Goal: Information Seeking & Learning: Check status

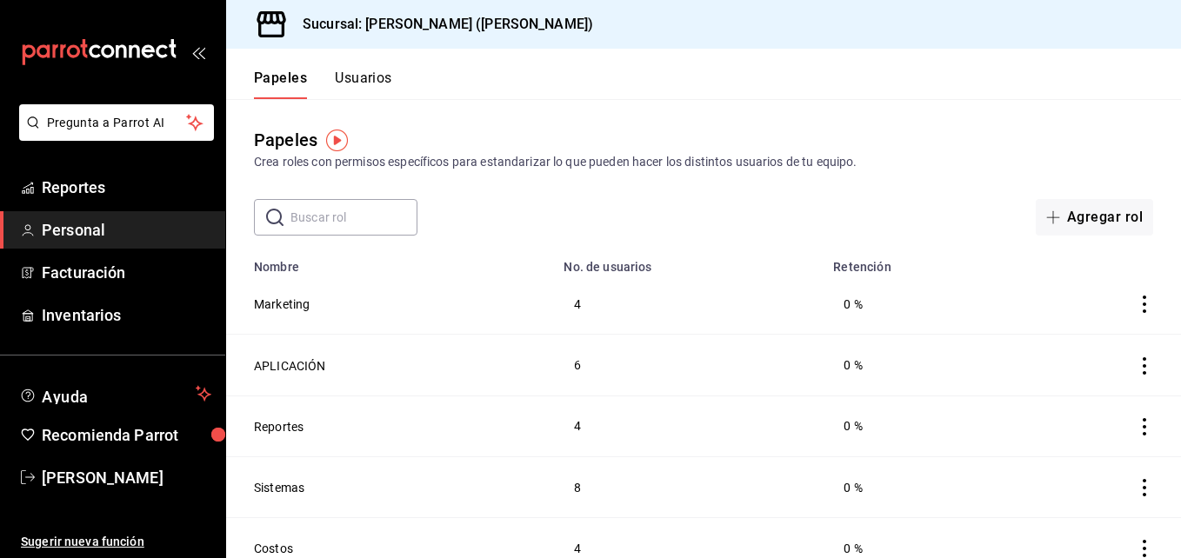
click at [264, 77] on font "Papeles" at bounding box center [280, 78] width 53 height 17
click at [81, 237] on font "Personal" at bounding box center [73, 230] width 63 height 18
click at [362, 77] on button "Usuarios" at bounding box center [363, 85] width 57 height 30
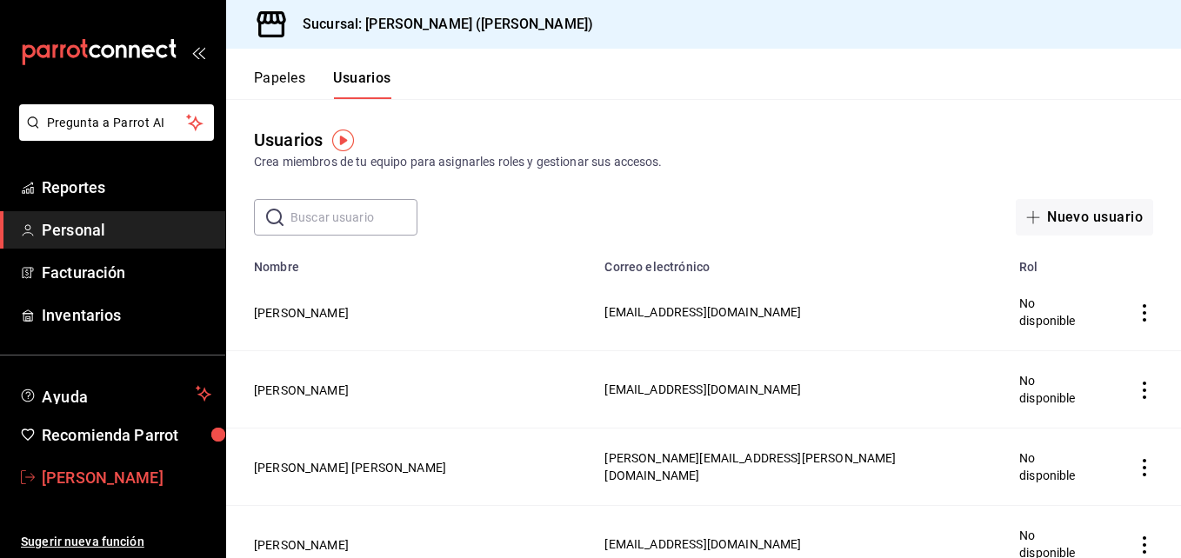
click at [94, 472] on font "[PERSON_NAME]" at bounding box center [103, 478] width 122 height 18
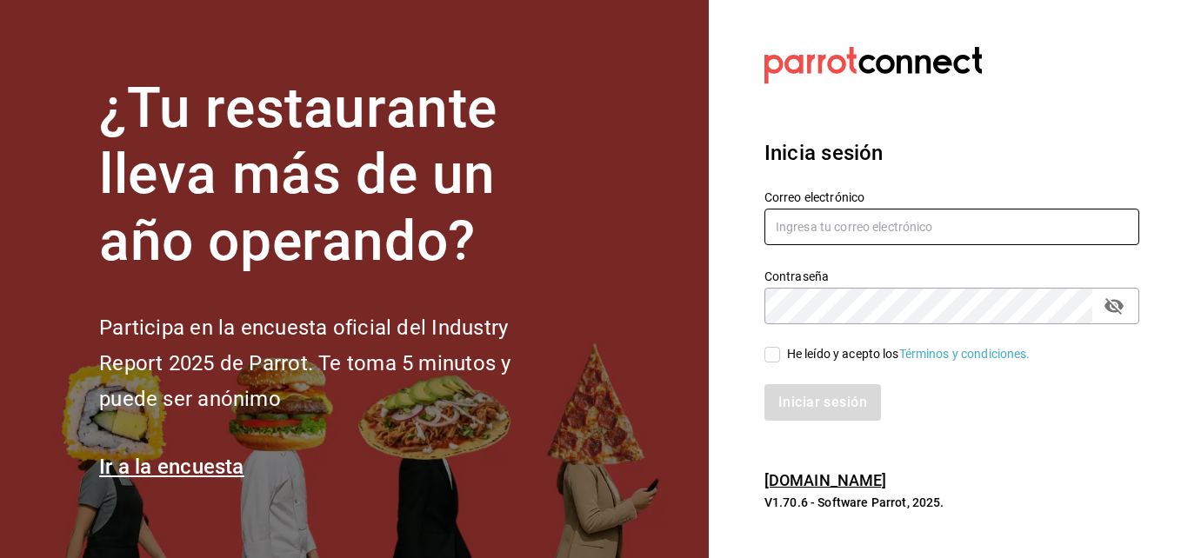
type input "[PERSON_NAME][EMAIL_ADDRESS][PERSON_NAME][DOMAIN_NAME]"
click at [772, 355] on input "He leído y acepto los Términos y condiciones." at bounding box center [772, 355] width 16 height 16
checkbox input "true"
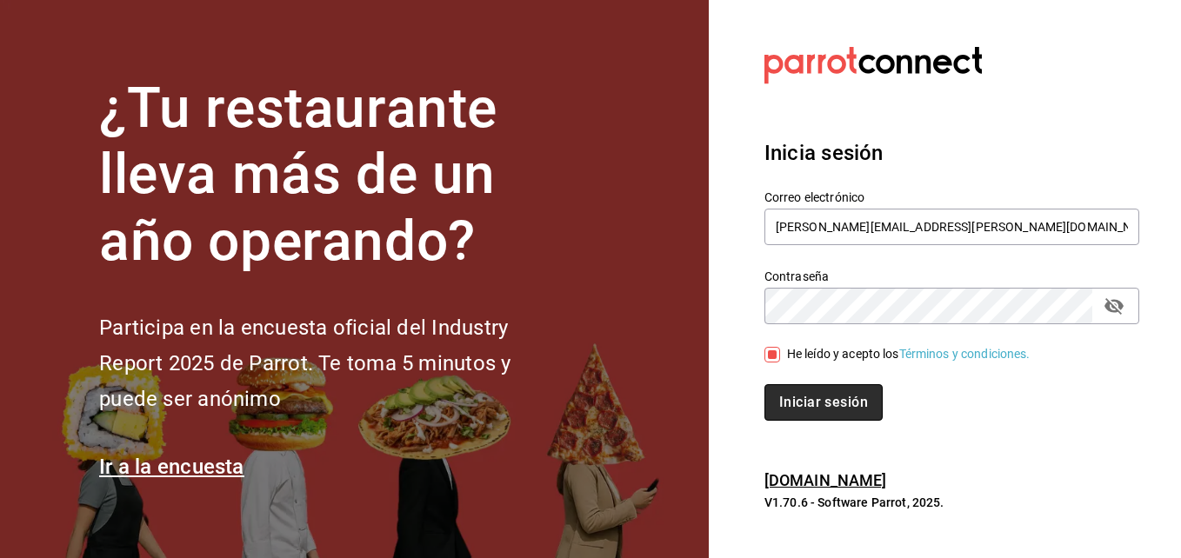
click at [829, 411] on button "Iniciar sesión" at bounding box center [823, 402] width 118 height 37
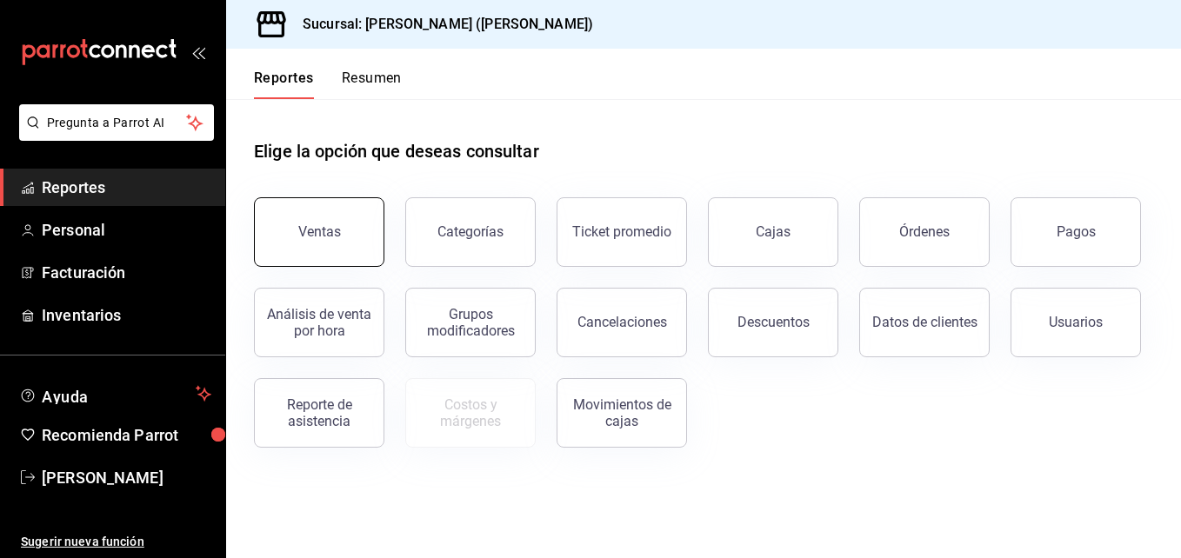
click at [326, 219] on button "Ventas" at bounding box center [319, 232] width 130 height 70
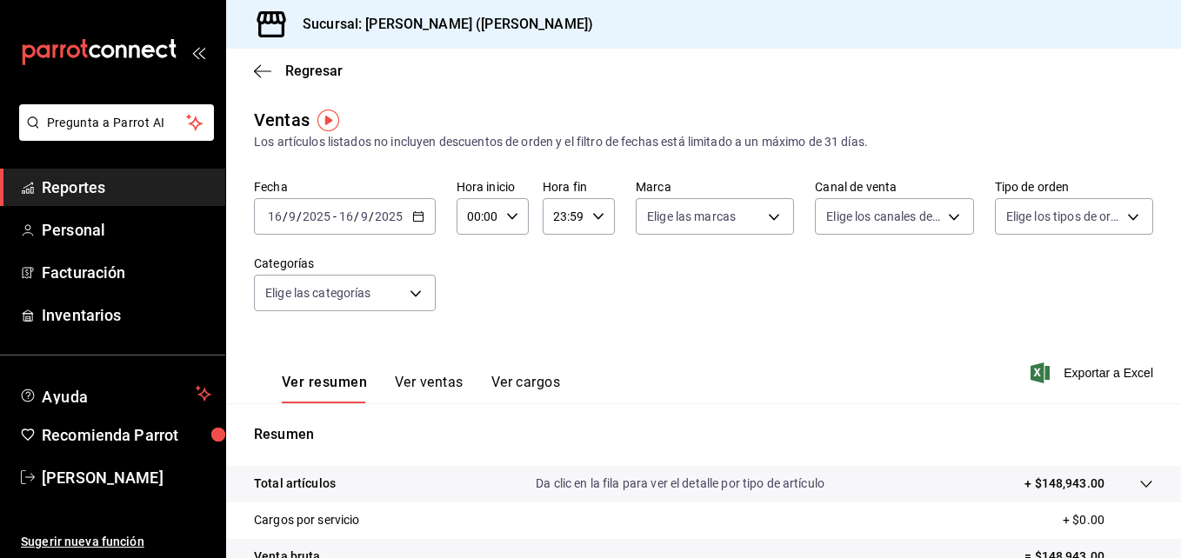
click at [426, 214] on div "2025-09-16 16 / 9 / 2025 - 2025-09-16 16 / 9 / 2025" at bounding box center [345, 216] width 182 height 37
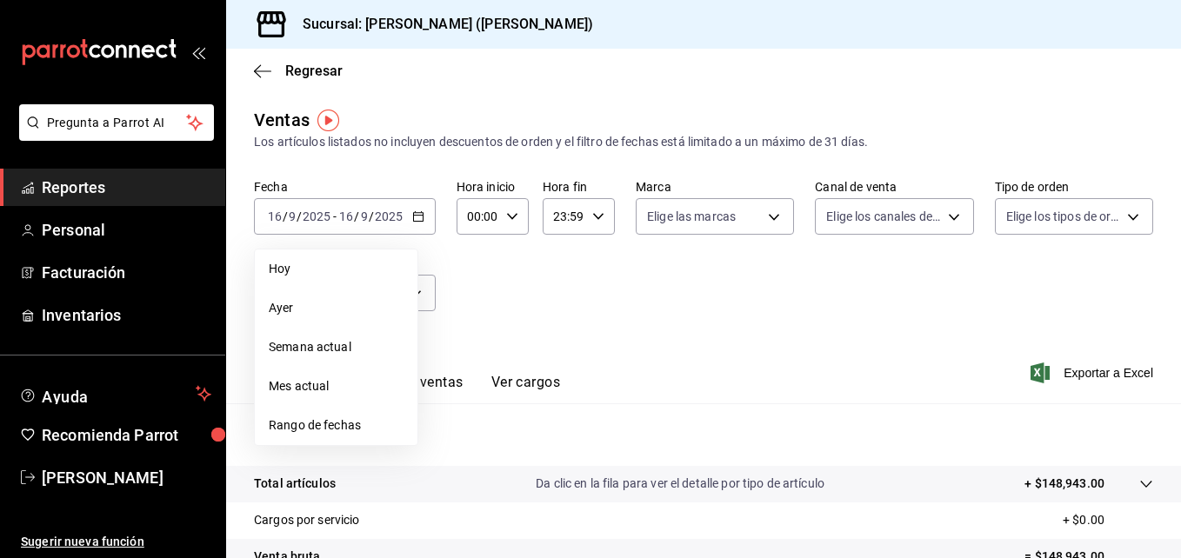
click at [506, 211] on icon "button" at bounding box center [512, 216] width 12 height 12
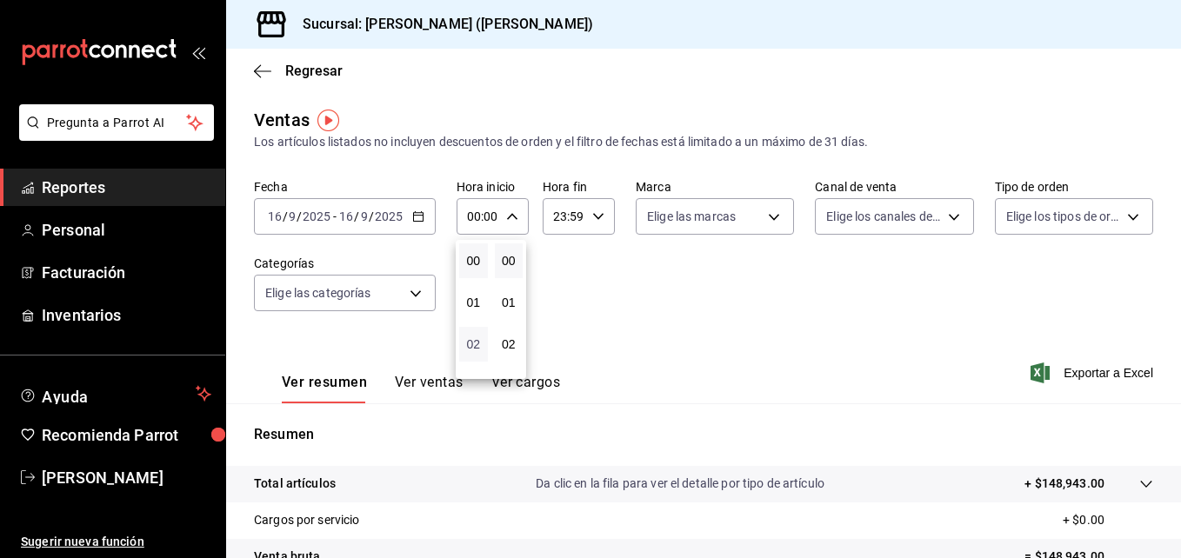
click at [469, 343] on span "02" at bounding box center [473, 344] width 8 height 14
type input "02:00"
click at [473, 327] on span "05" at bounding box center [473, 330] width 8 height 14
type input "05:00"
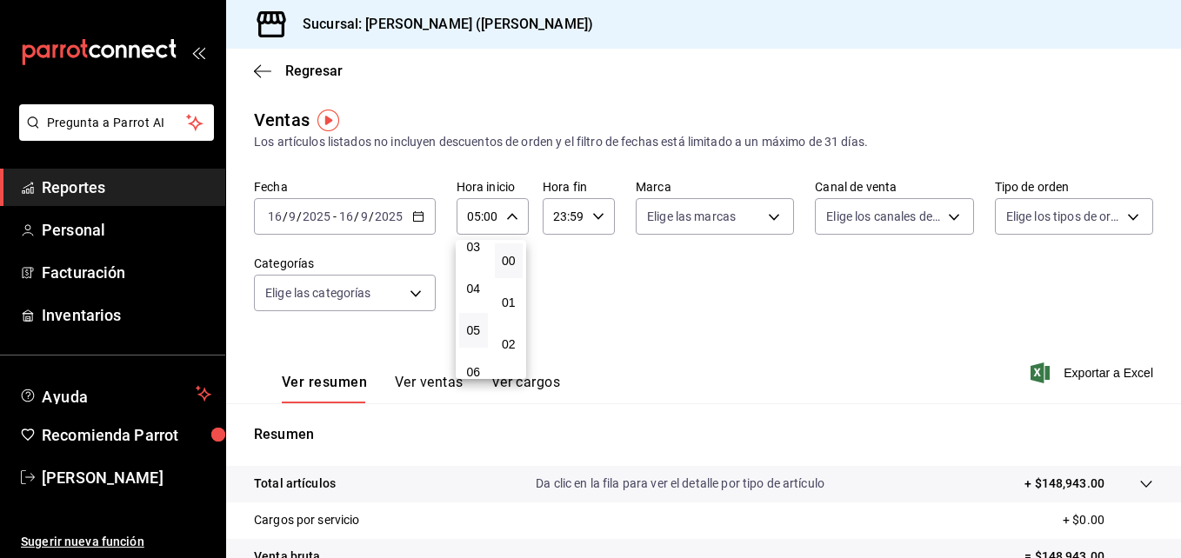
click at [703, 291] on div at bounding box center [590, 279] width 1181 height 558
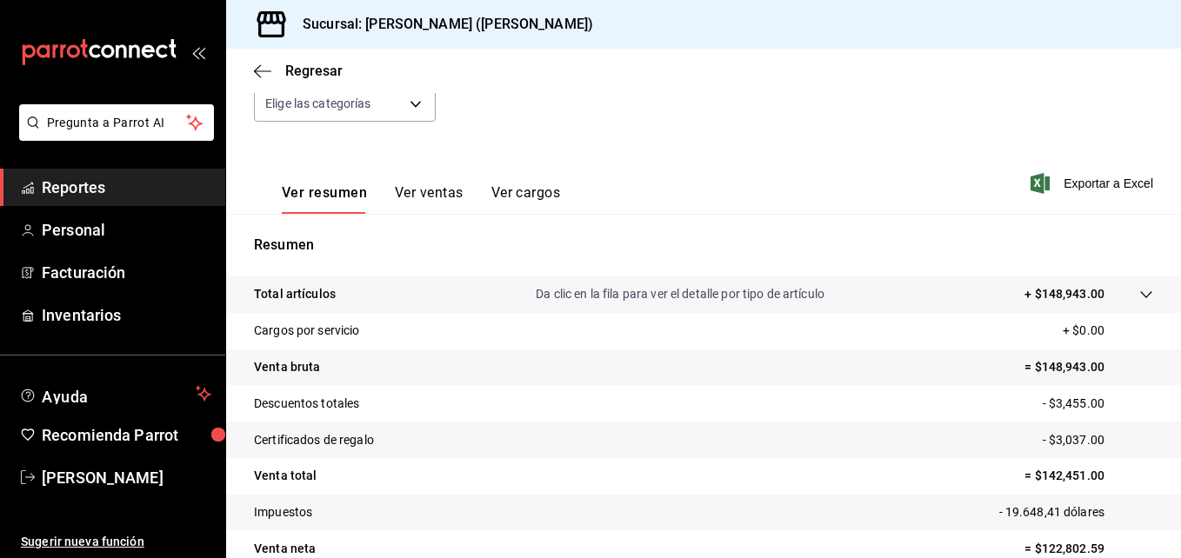
scroll to position [275, 0]
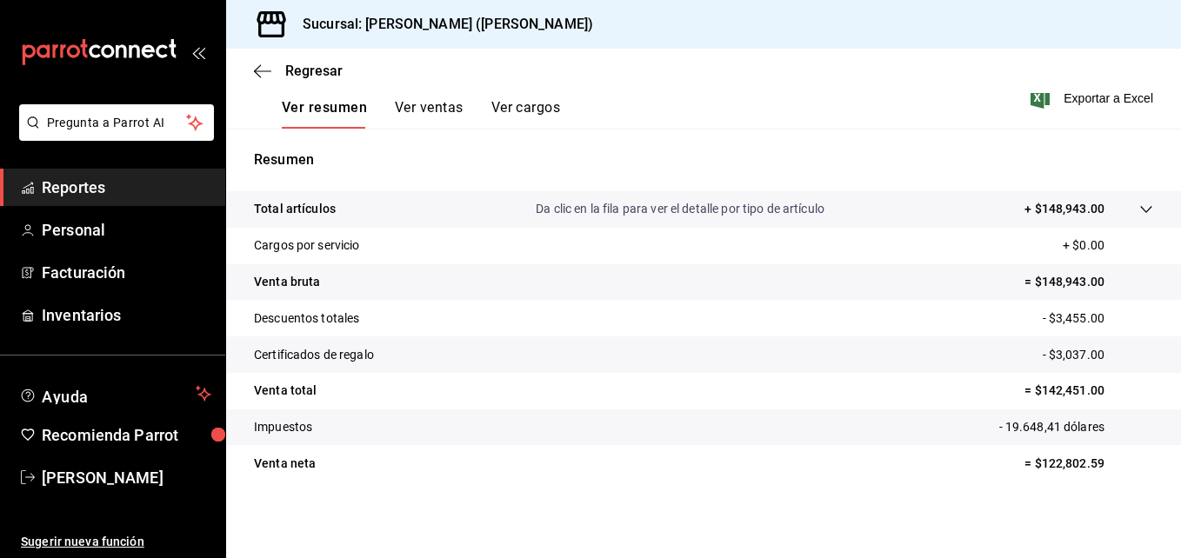
click at [437, 106] on button "Ver ventas" at bounding box center [429, 114] width 69 height 30
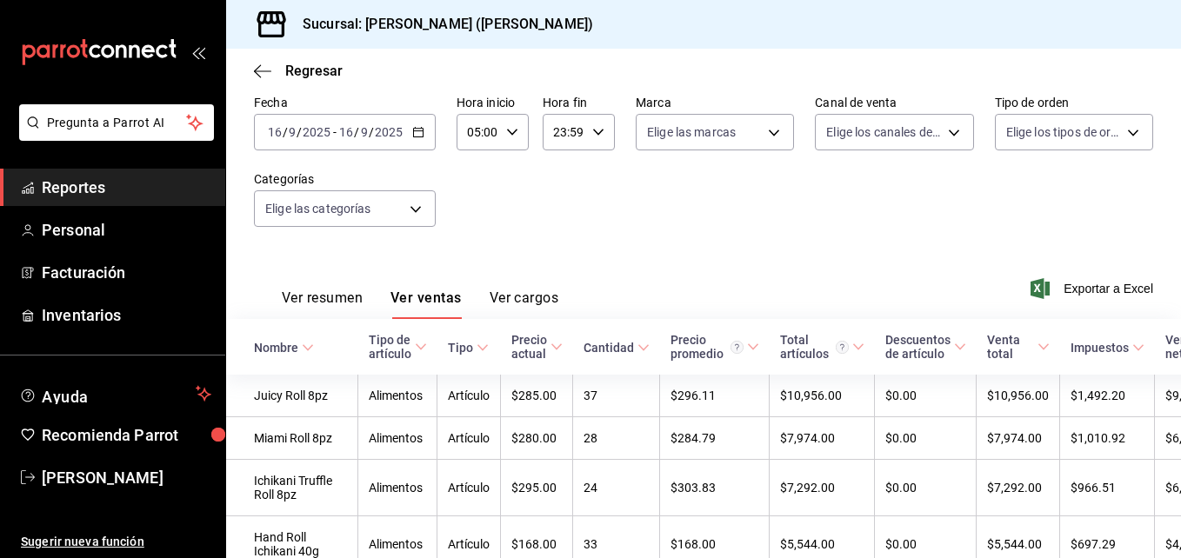
scroll to position [275, 0]
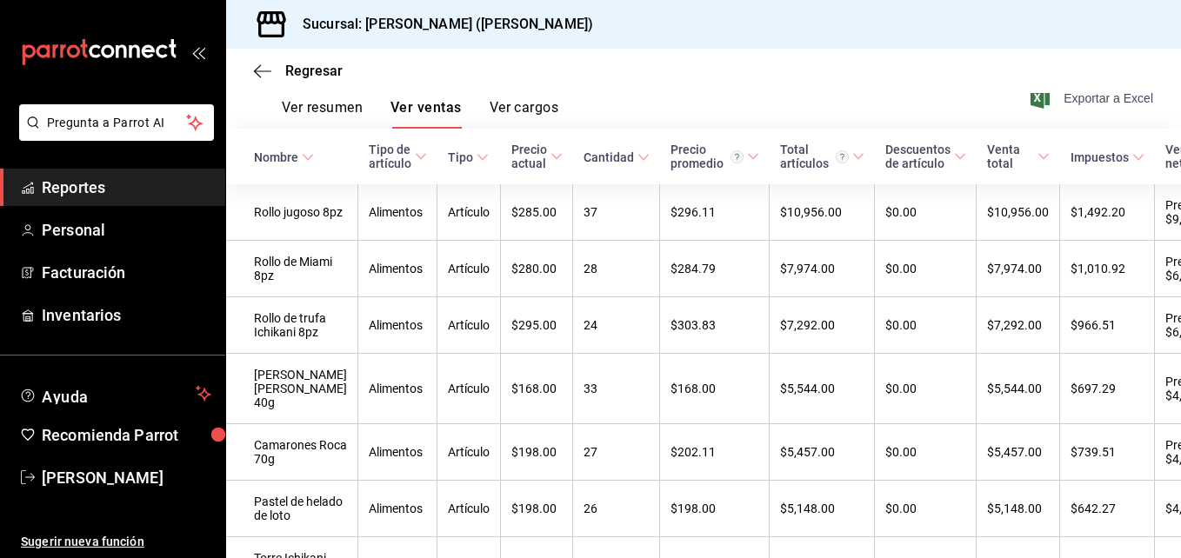
click at [1108, 96] on font "Exportar a Excel" at bounding box center [1108, 98] width 90 height 14
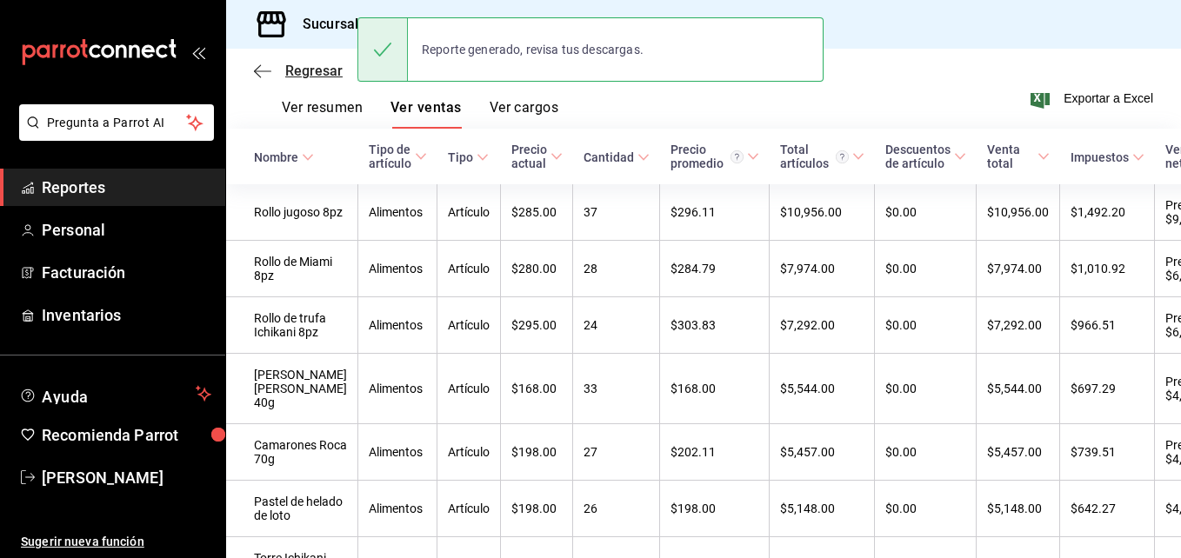
click at [256, 65] on icon "button" at bounding box center [262, 71] width 17 height 16
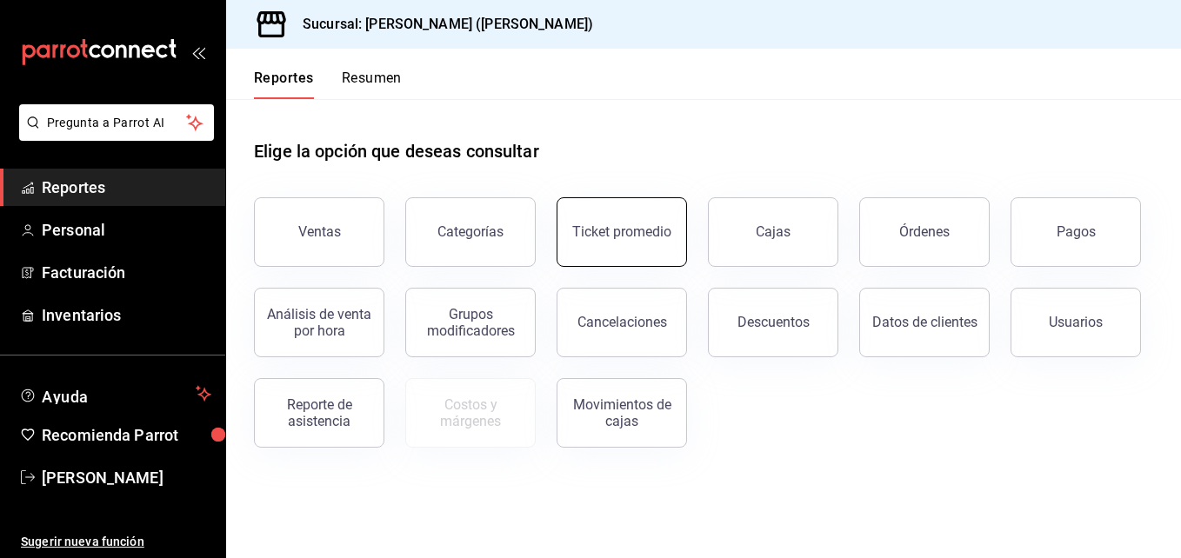
click at [658, 216] on button "Ticket promedio" at bounding box center [621, 232] width 130 height 70
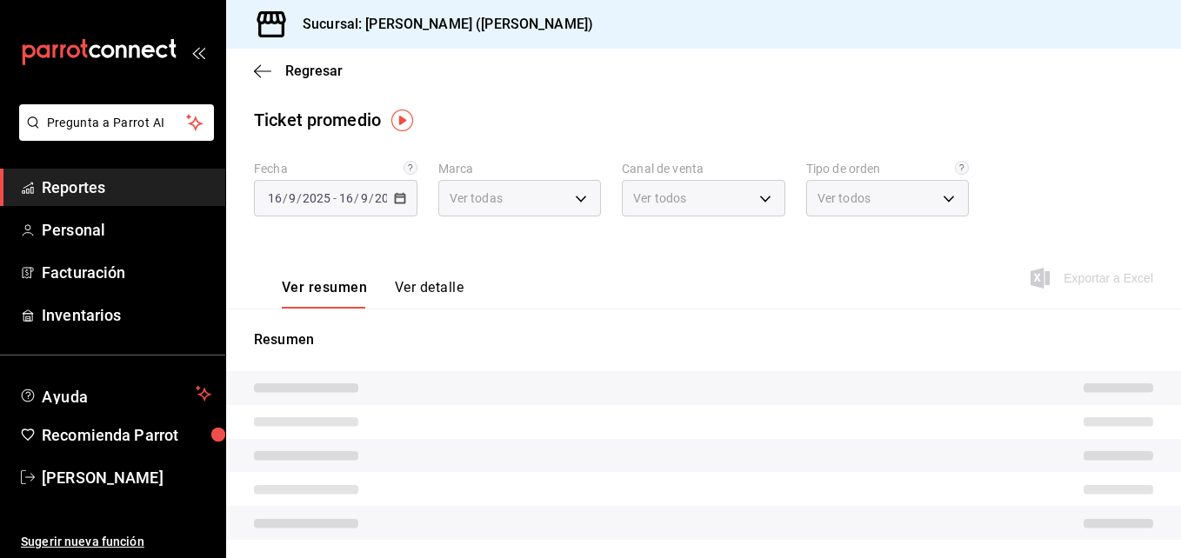
type input "3e284276-a834-4a39-bc59-2edda2d06158"
type input "PARROT,UBER_EATS,RAPPI,DIDI_FOOD,ONLINE"
type input "e22fa5c9-a89e-41b0-8860-3ae797de52dc,d5ed7011-f835-4d0c-a8fc-5f0f01446209,0cbc4…"
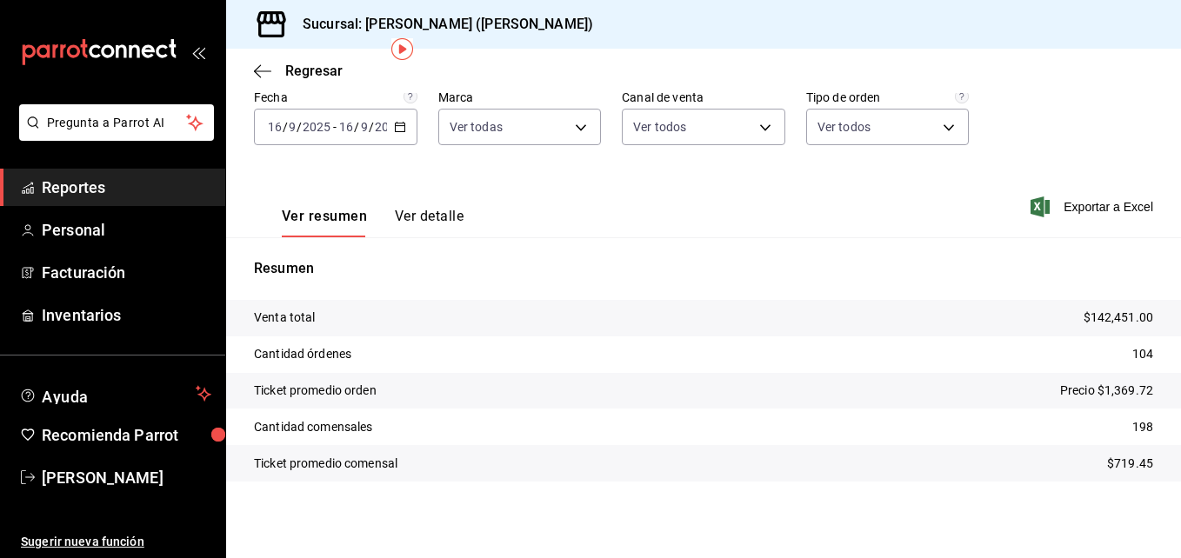
scroll to position [61, 0]
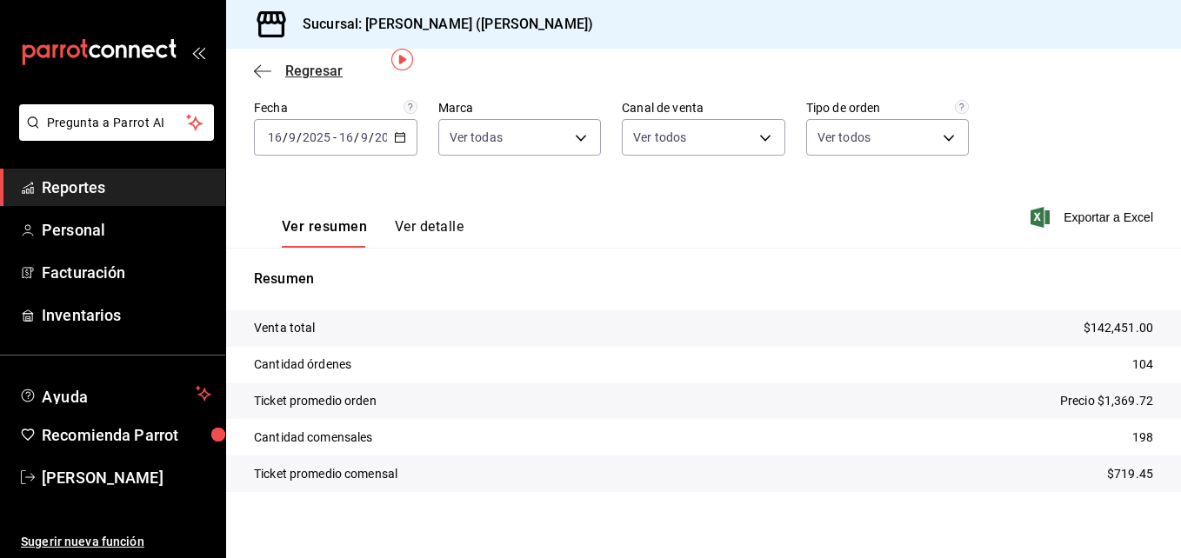
click at [254, 73] on icon "button" at bounding box center [262, 71] width 17 height 16
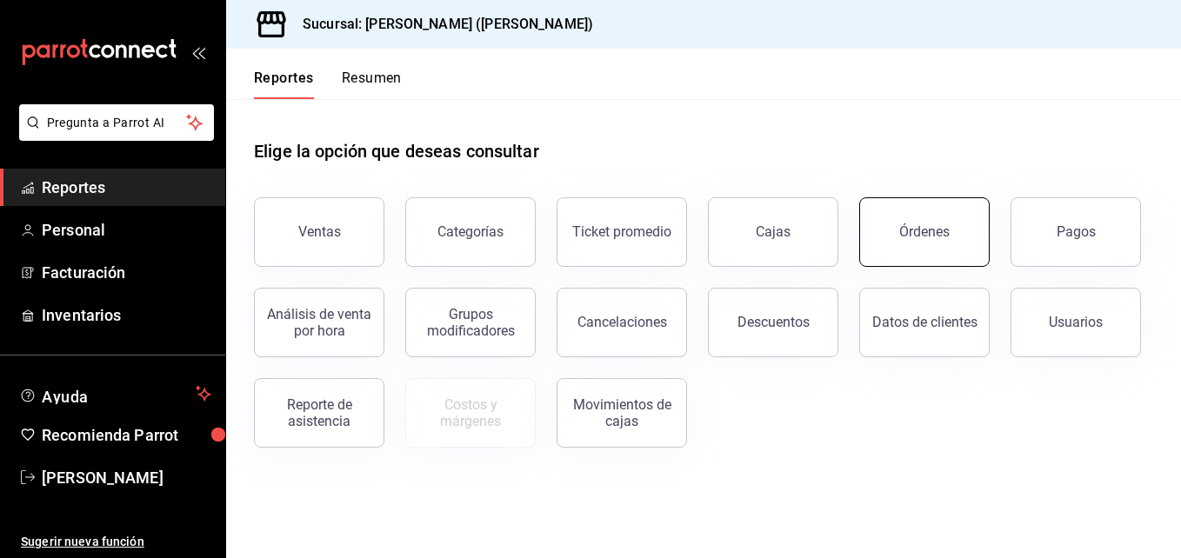
click at [906, 235] on div "Órdenes" at bounding box center [924, 231] width 50 height 17
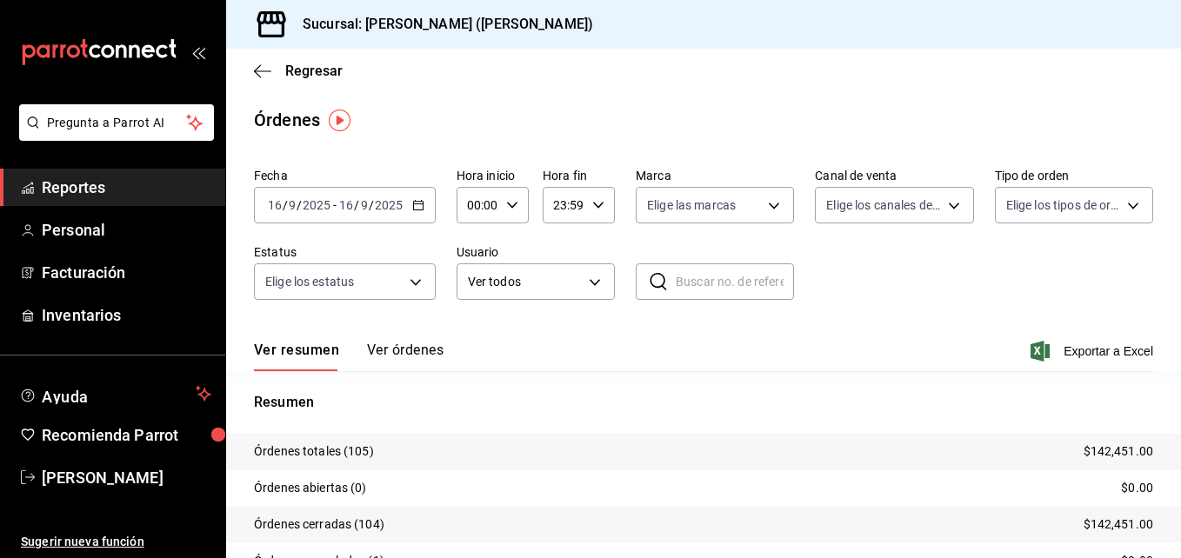
click at [422, 207] on \(Stroke\) "button" at bounding box center [418, 206] width 10 height 10
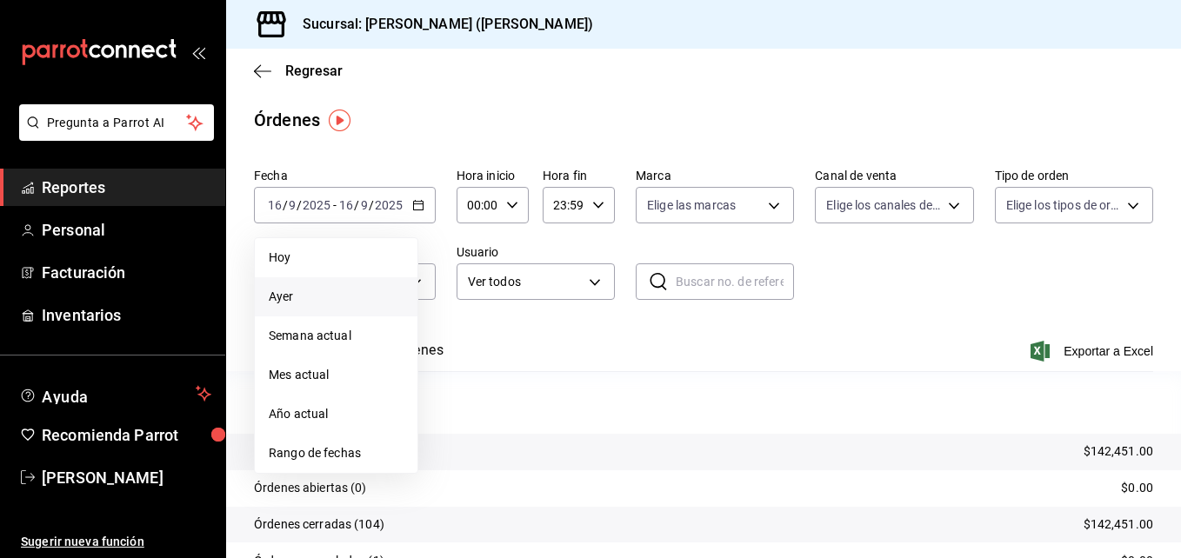
click at [351, 293] on span "Ayer" at bounding box center [336, 297] width 135 height 18
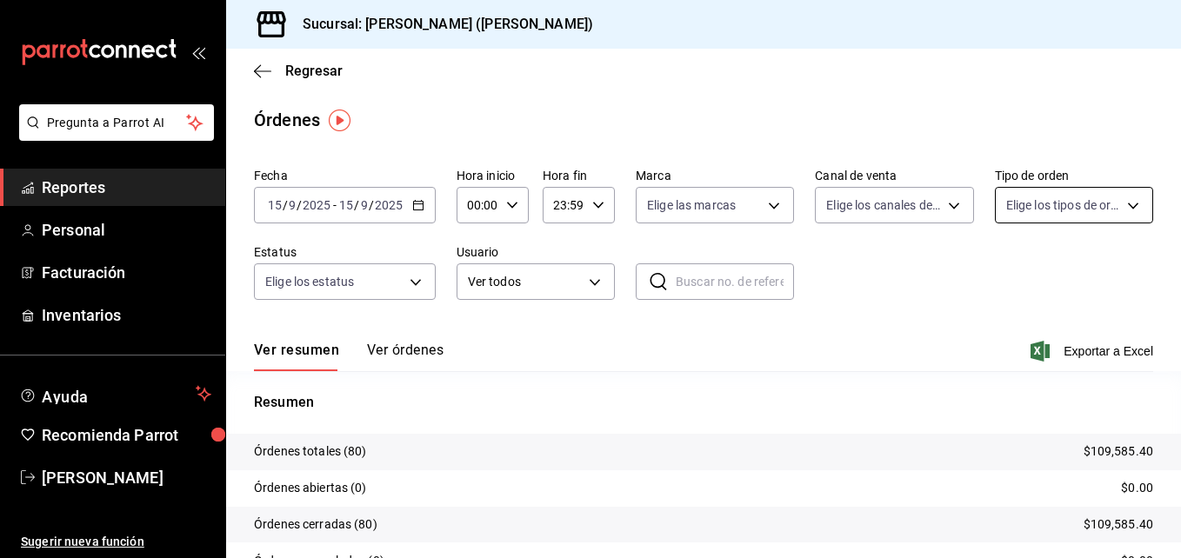
click at [1121, 204] on body "Pregunta a Parrot AI Reportes Personal Facturación Inventarios Ayuda Recomienda…" at bounding box center [590, 279] width 1181 height 558
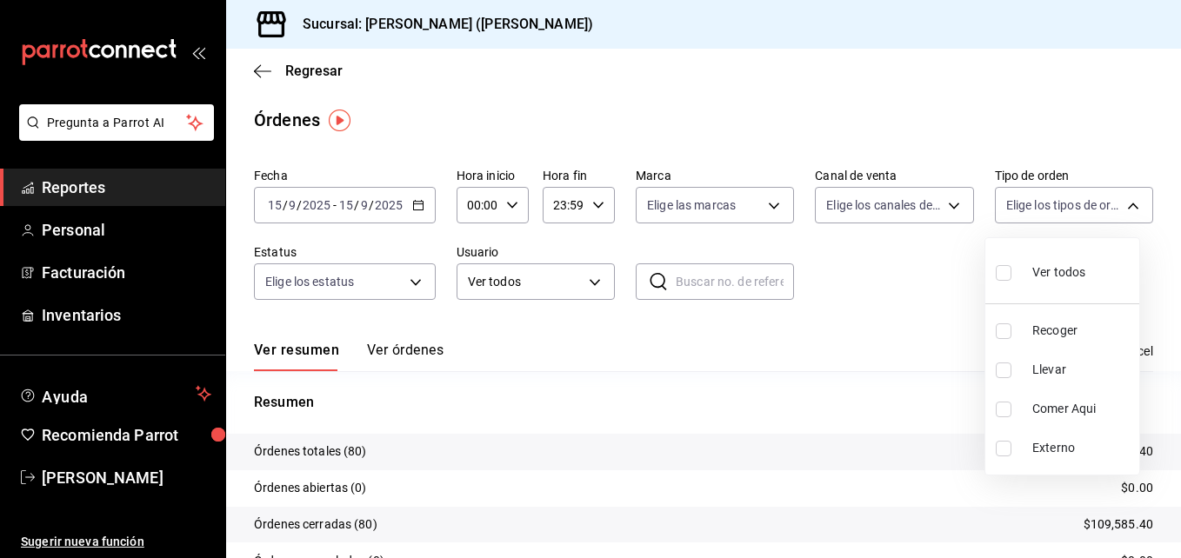
click at [1005, 372] on input "checkbox" at bounding box center [1003, 371] width 16 height 16
checkbox input "true"
type input "d5ed7011-f835-4d0c-a8fc-5f0f01446209"
click at [889, 266] on div at bounding box center [590, 279] width 1181 height 558
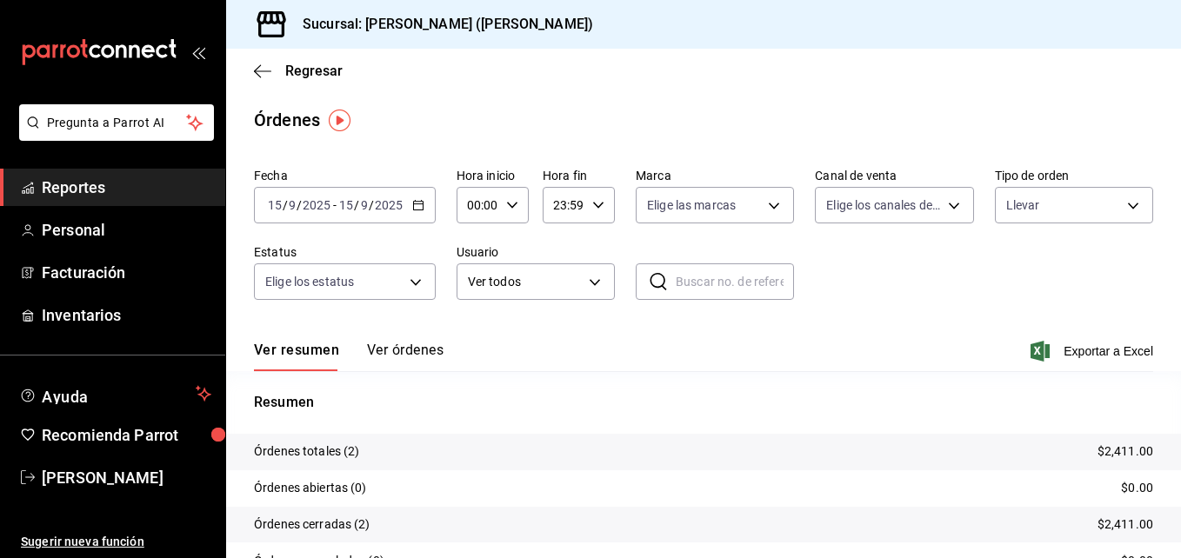
click at [418, 209] on icon "button" at bounding box center [418, 205] width 12 height 12
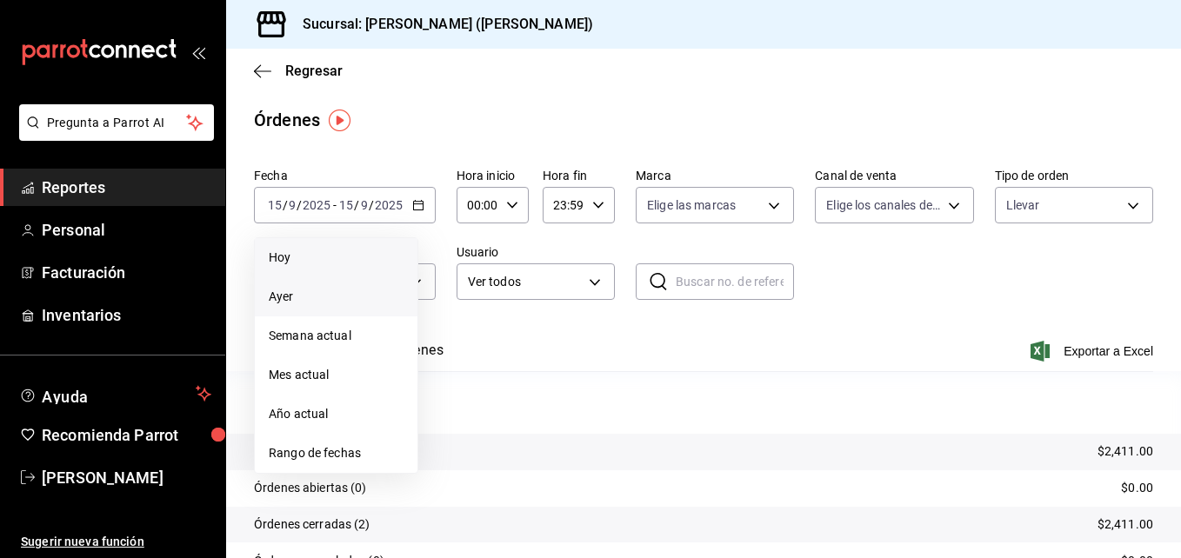
click at [337, 263] on span "Hoy" at bounding box center [336, 258] width 135 height 18
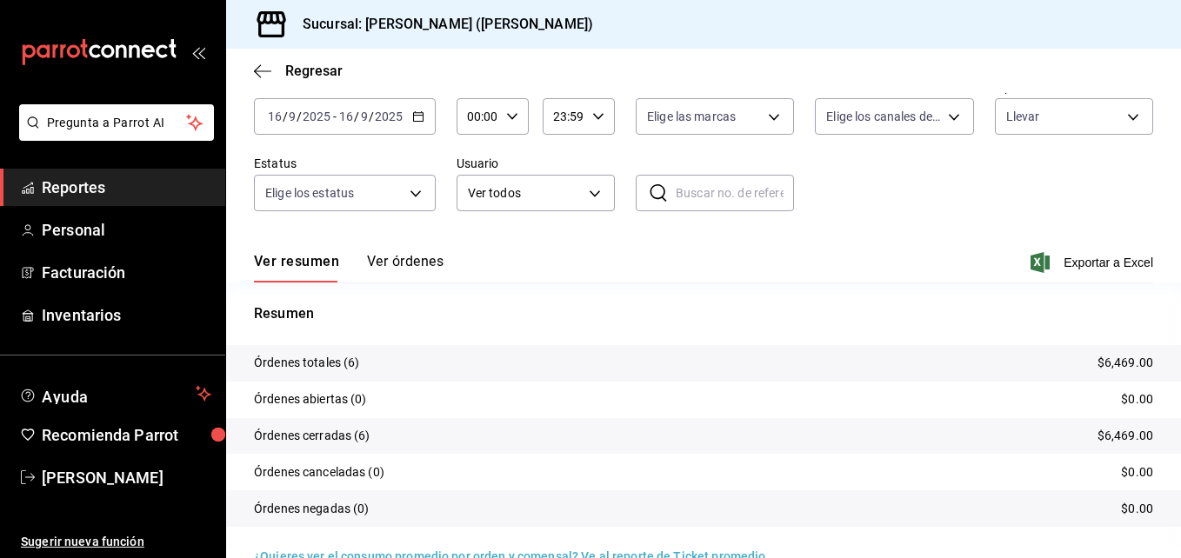
scroll to position [124, 0]
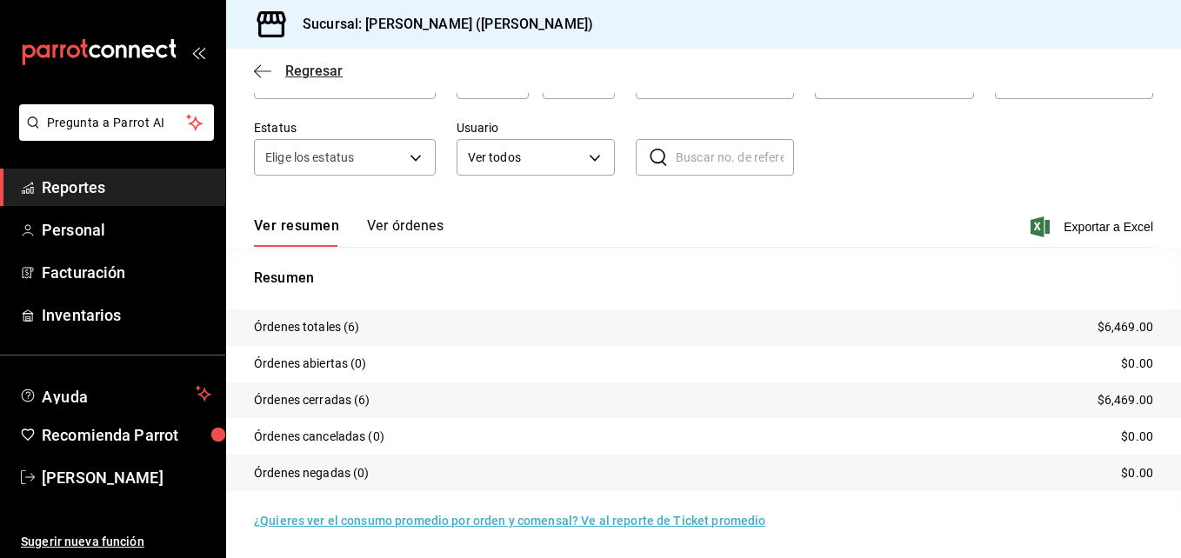
click at [260, 72] on icon "button" at bounding box center [262, 71] width 17 height 16
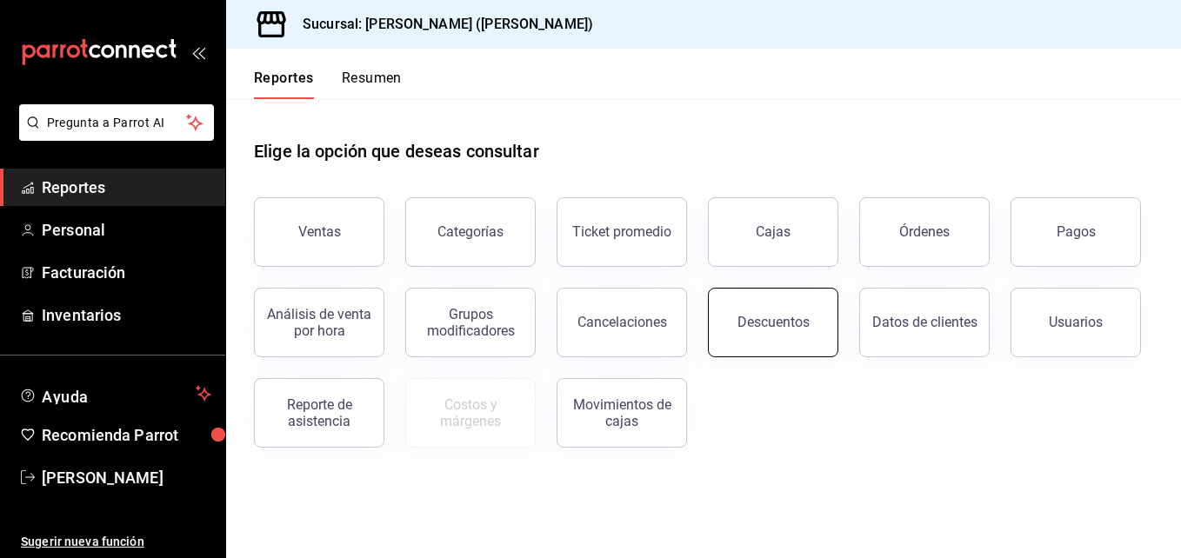
click at [774, 307] on button "Descuentos" at bounding box center [773, 323] width 130 height 70
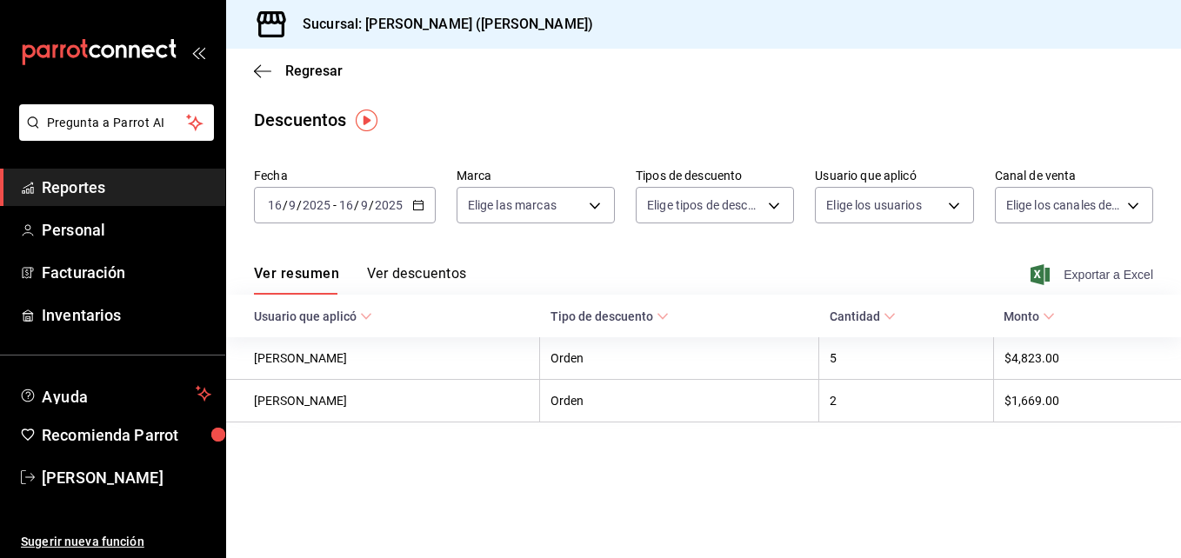
click at [1103, 270] on font "Exportar a Excel" at bounding box center [1108, 275] width 90 height 14
click at [614, 112] on div "Descuentos" at bounding box center [703, 120] width 955 height 26
